Goal: Task Accomplishment & Management: Use online tool/utility

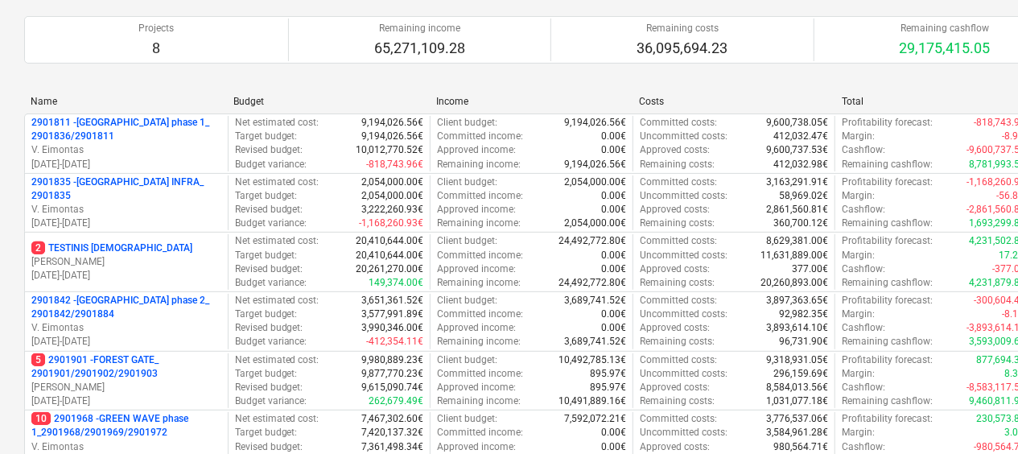
scroll to position [297, 0]
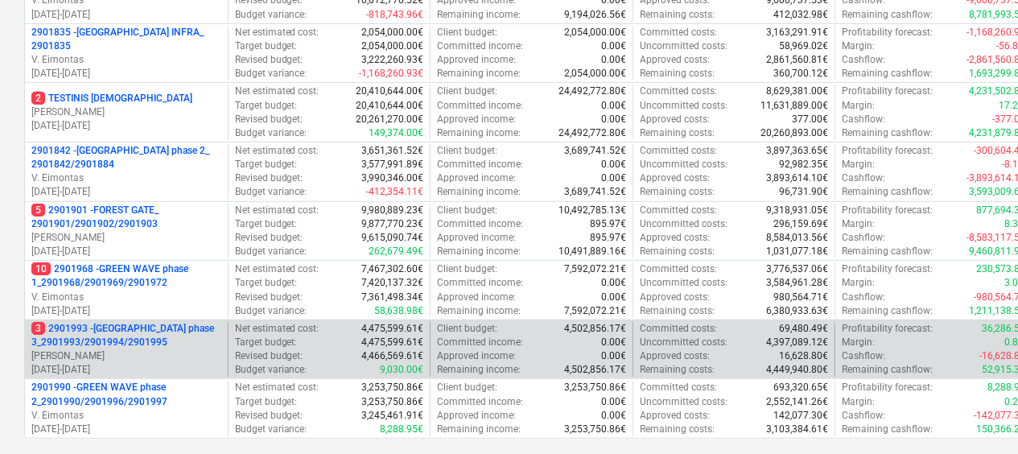
click at [122, 344] on p "3 2901993 - [GEOGRAPHIC_DATA] phase 3_2901993/2901994/2901995" at bounding box center [126, 335] width 190 height 27
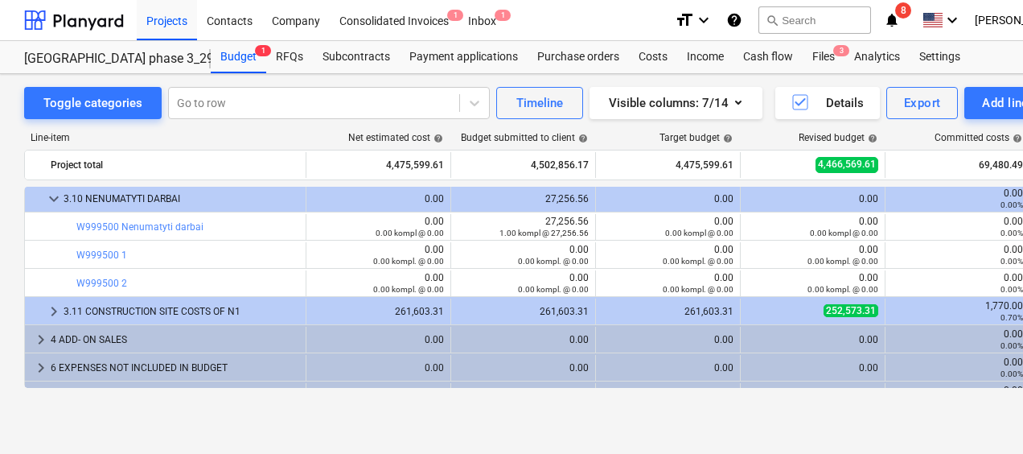
scroll to position [334, 0]
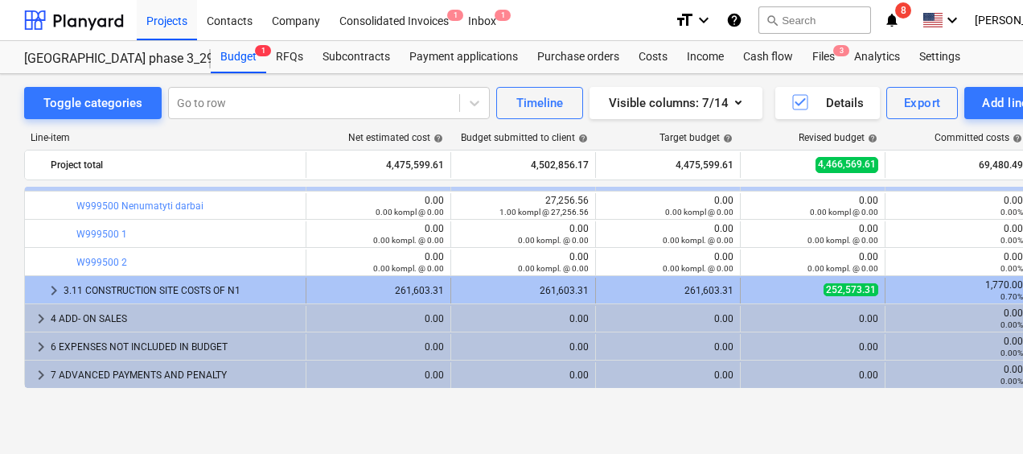
click at [167, 283] on div "3.11 CONSTRUCTION SITE COSTS OF N1" at bounding box center [182, 291] width 236 height 26
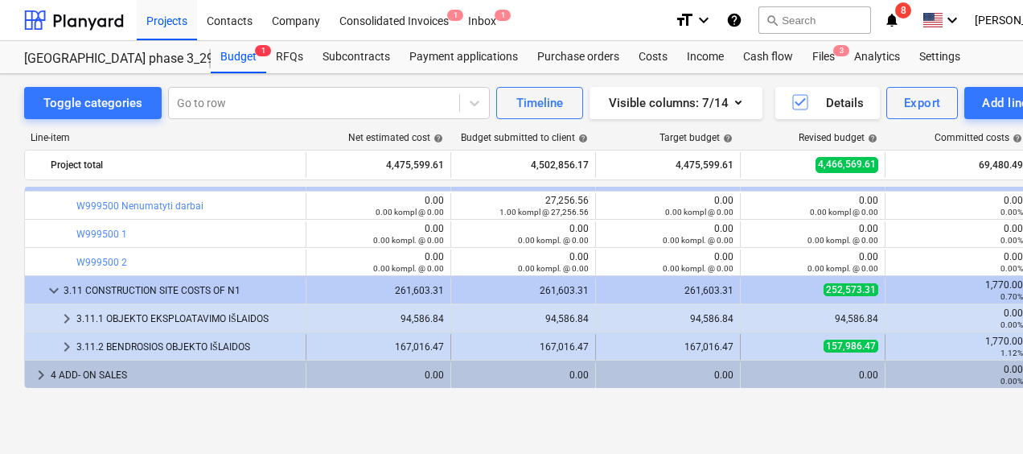
click at [257, 341] on div "3.11.2 BENDROSIOS OBJEKTO IŠLAIDOS" at bounding box center [187, 347] width 223 height 26
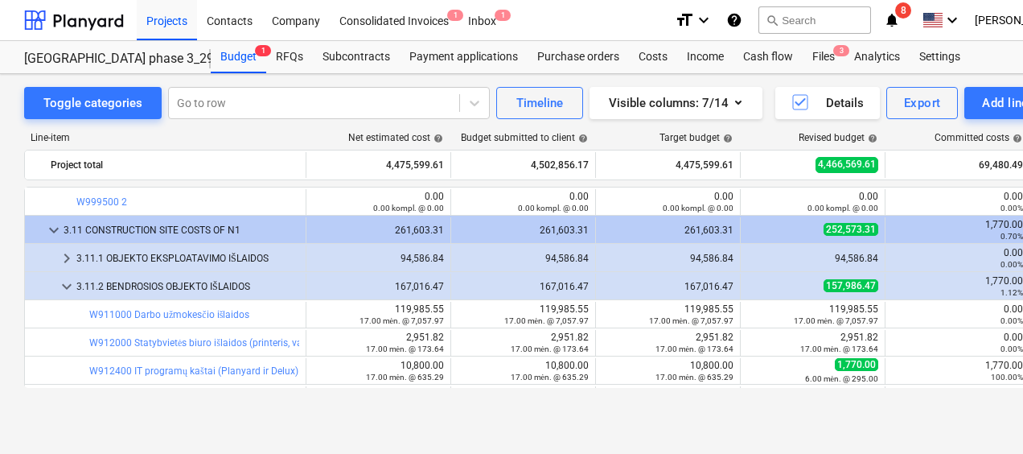
scroll to position [430, 0]
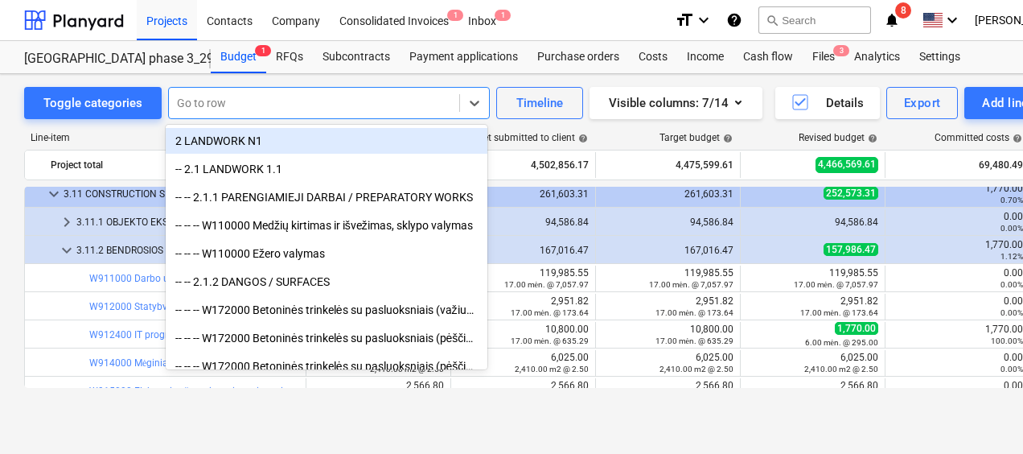
click at [310, 100] on div at bounding box center [314, 103] width 274 height 16
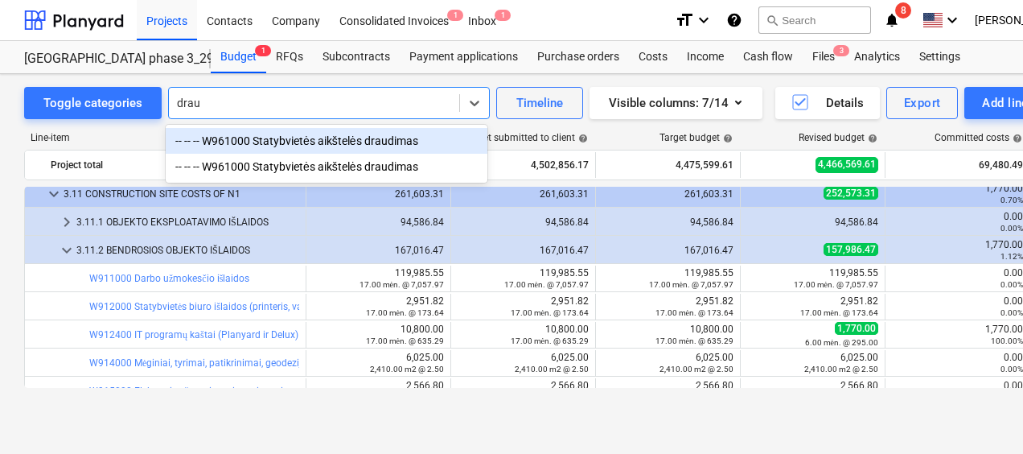
type input "draud"
click at [306, 143] on div "-- -- -- W961000 Statybvietės aikštelės draudimas" at bounding box center [327, 141] width 322 height 26
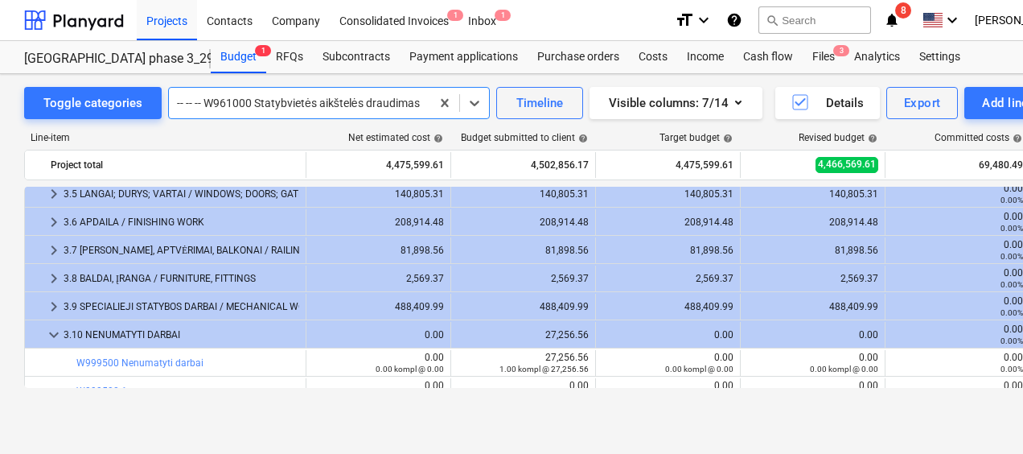
scroll to position [253, 0]
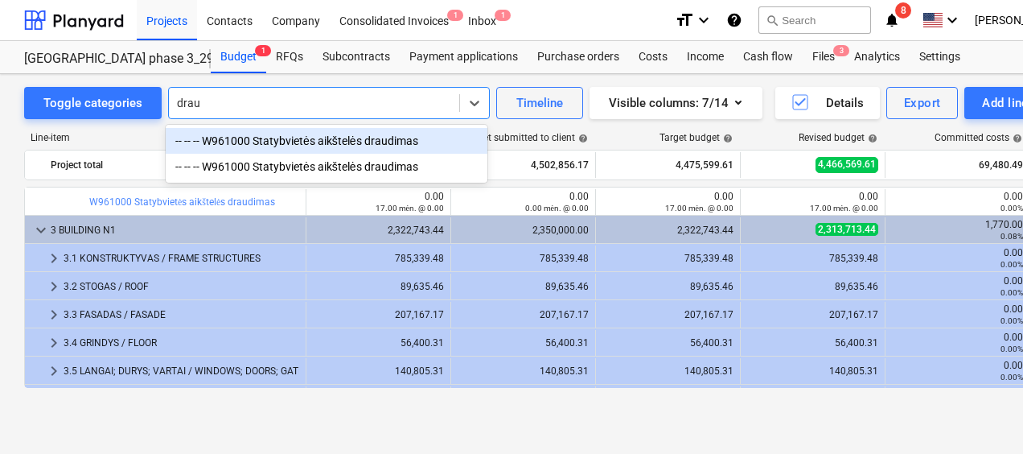
type input "draud"
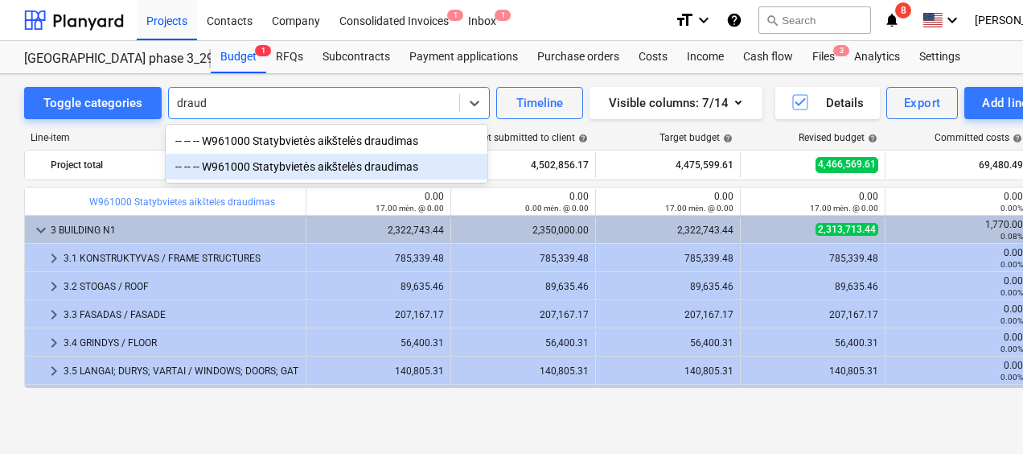
click at [359, 164] on div "-- -- -- W961000 Statybvietės aikštelės draudimas" at bounding box center [327, 167] width 322 height 26
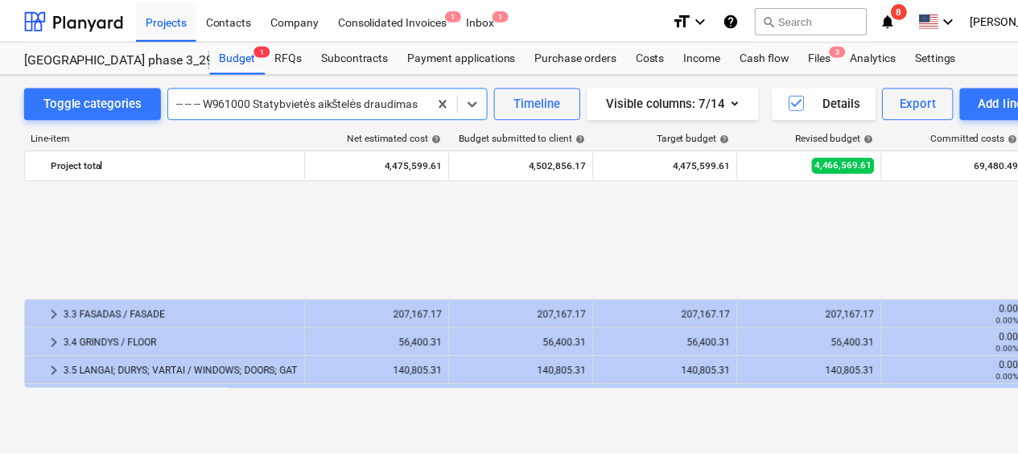
scroll to position [953, 0]
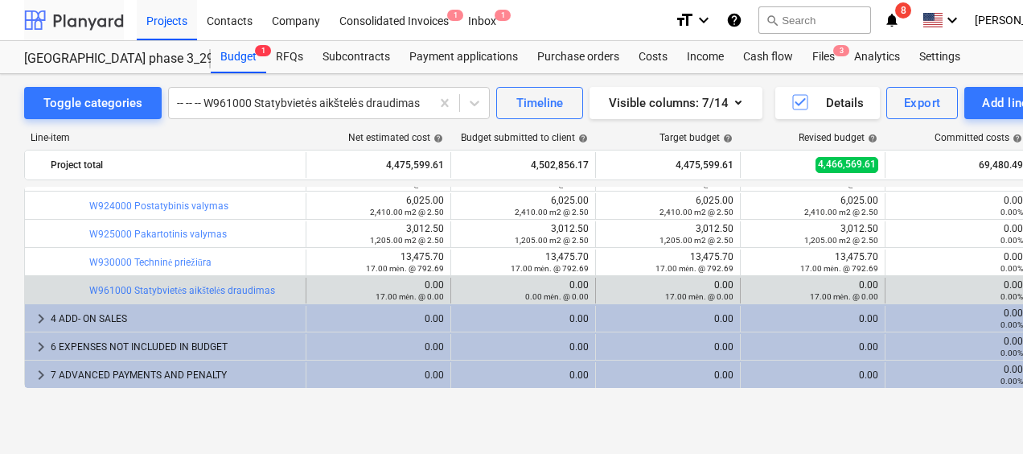
click at [100, 27] on div at bounding box center [74, 20] width 100 height 40
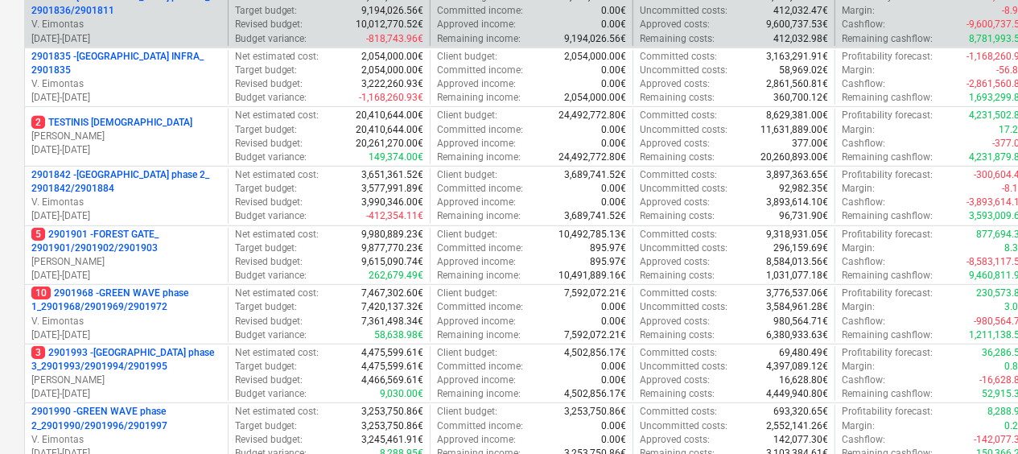
scroll to position [274, 0]
click at [115, 262] on p "[PERSON_NAME]" at bounding box center [126, 261] width 190 height 14
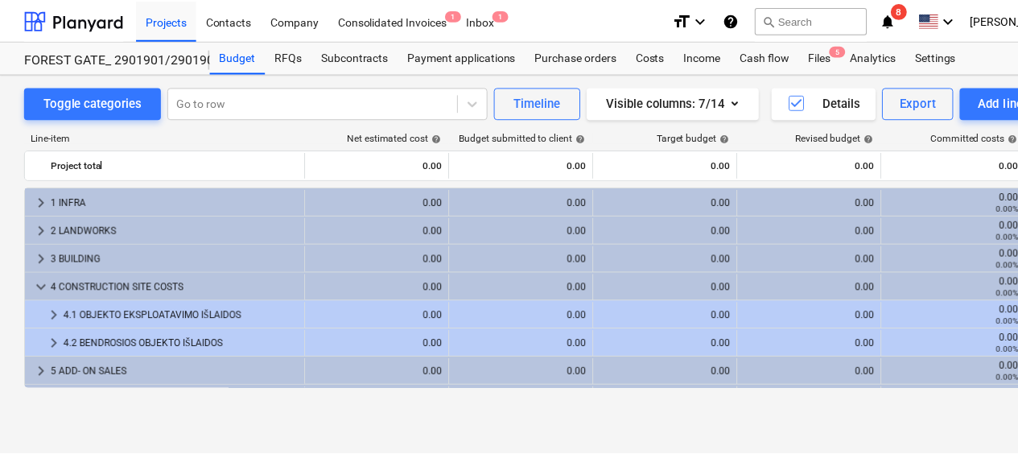
scroll to position [52, 0]
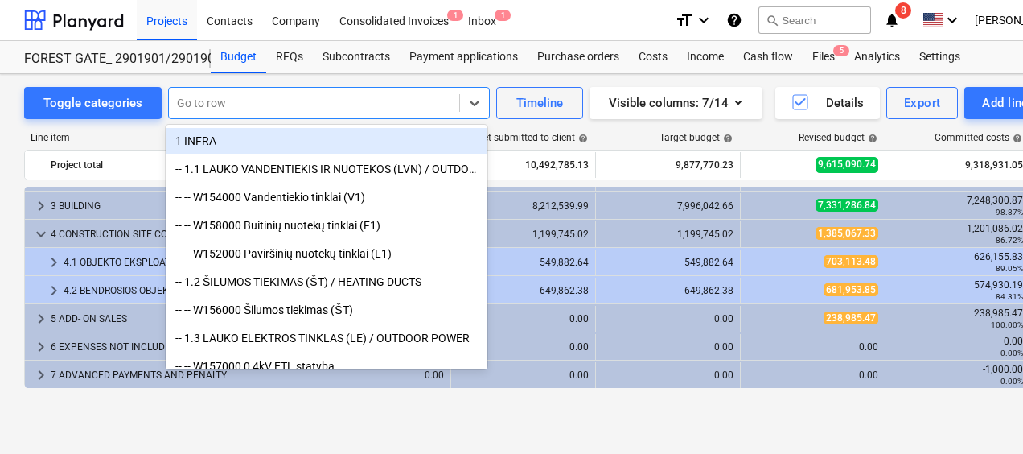
click at [270, 95] on div at bounding box center [314, 103] width 274 height 16
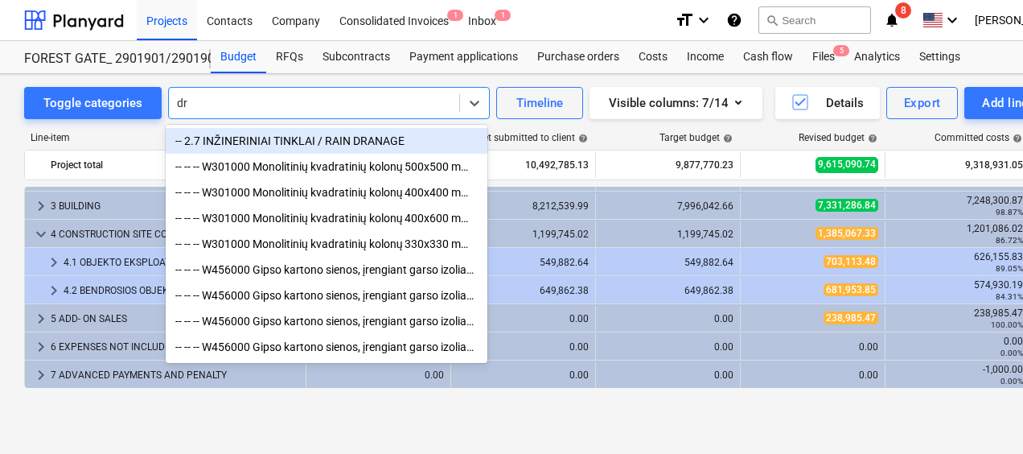
type input "d"
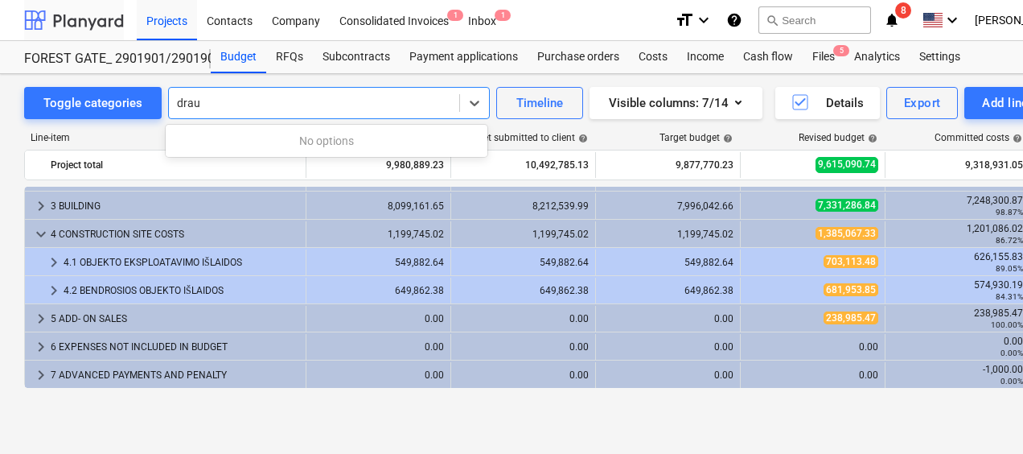
type input "drau"
click at [56, 16] on div at bounding box center [74, 20] width 100 height 40
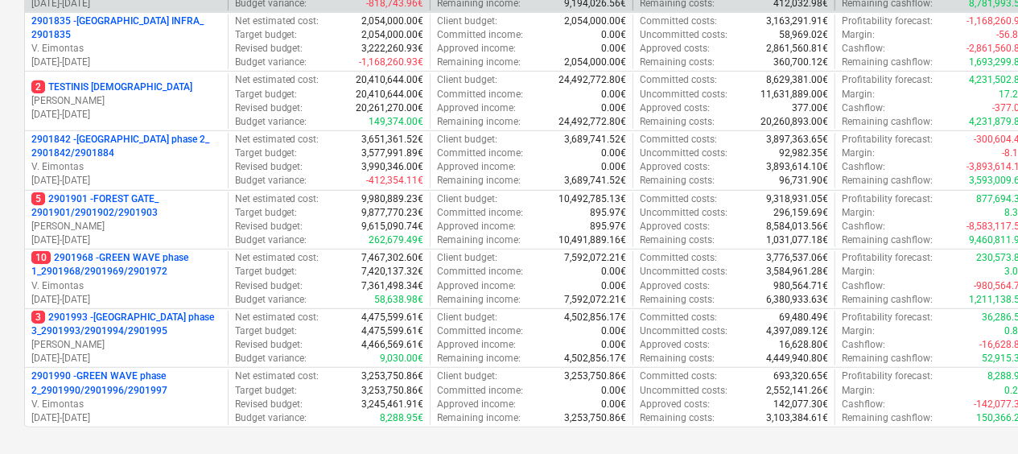
scroll to position [350, 0]
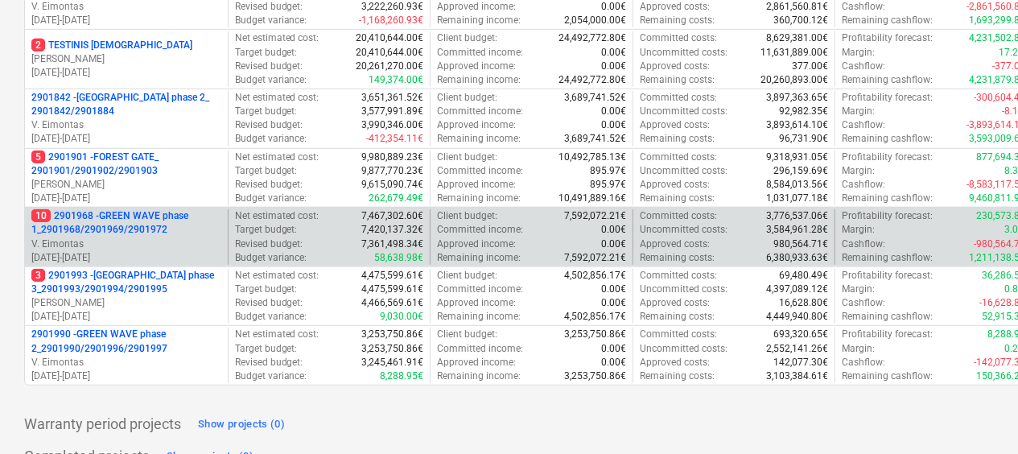
click at [160, 232] on p "10 2901968 - GREEN WAVE phase 1_2901968/2901969/2901972" at bounding box center [126, 222] width 190 height 27
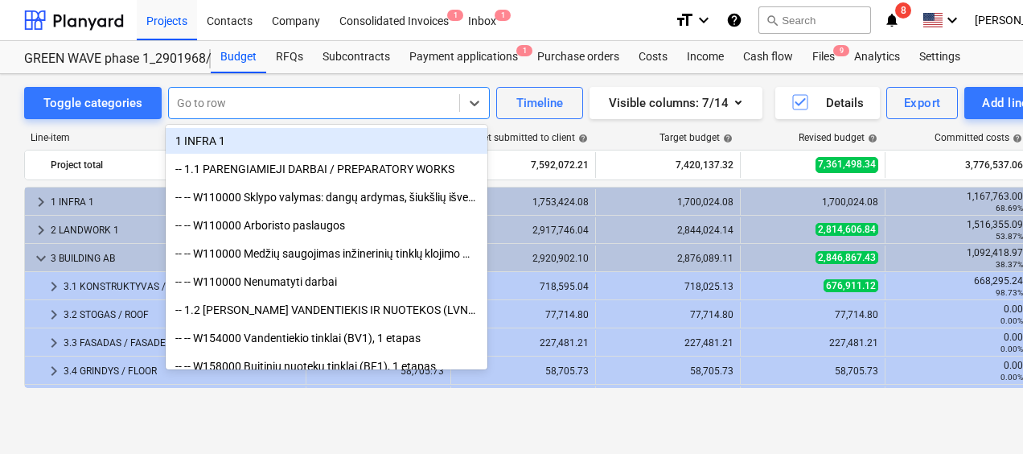
click at [232, 99] on div at bounding box center [314, 103] width 274 height 16
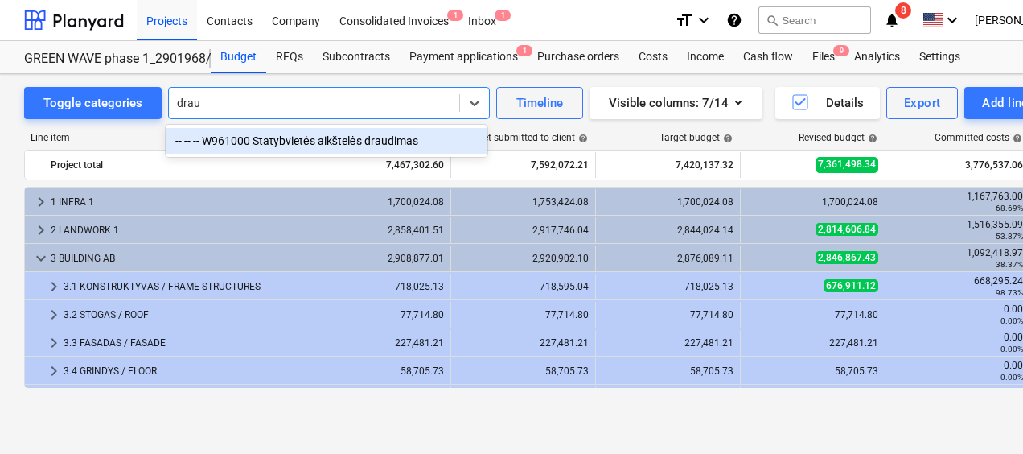
type input "draud"
click at [260, 148] on div "-- -- -- W961000 Statybvietės aikštelės draudimas" at bounding box center [327, 141] width 322 height 26
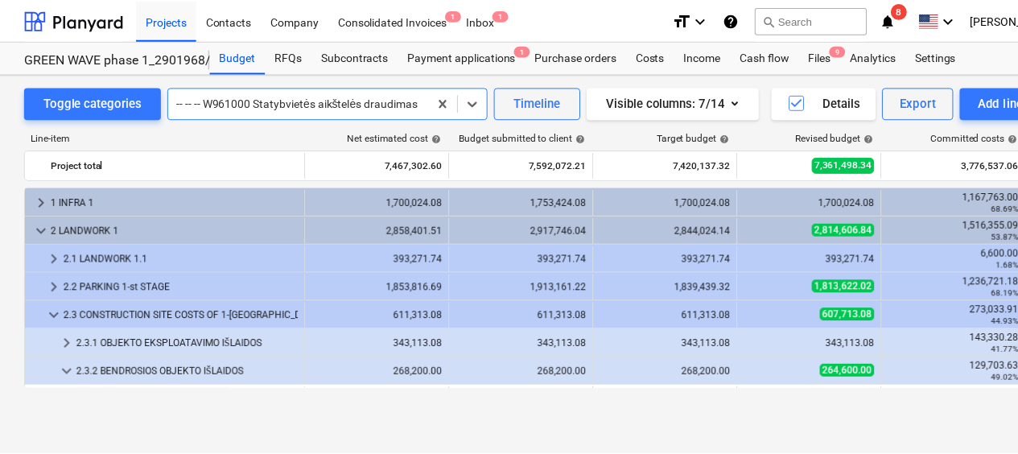
scroll to position [507, 0]
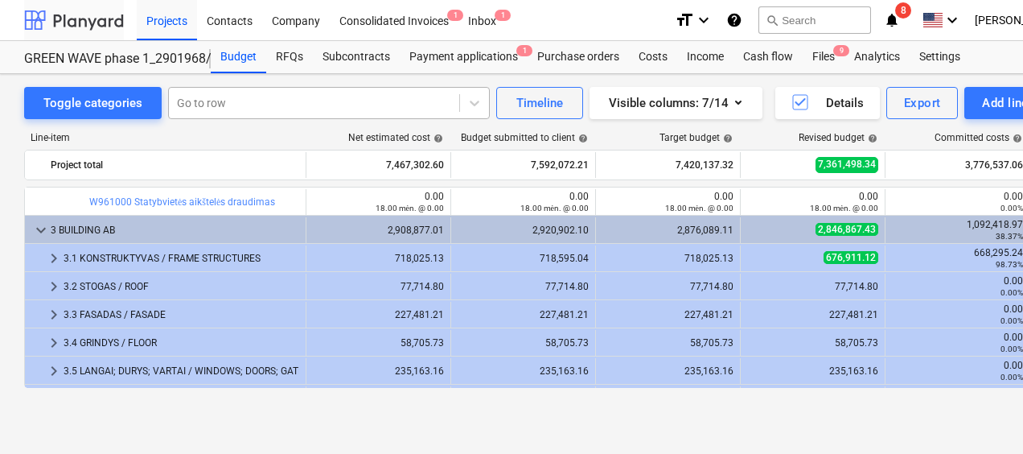
click at [72, 24] on div at bounding box center [74, 20] width 100 height 40
